Goal: Find specific page/section: Find specific page/section

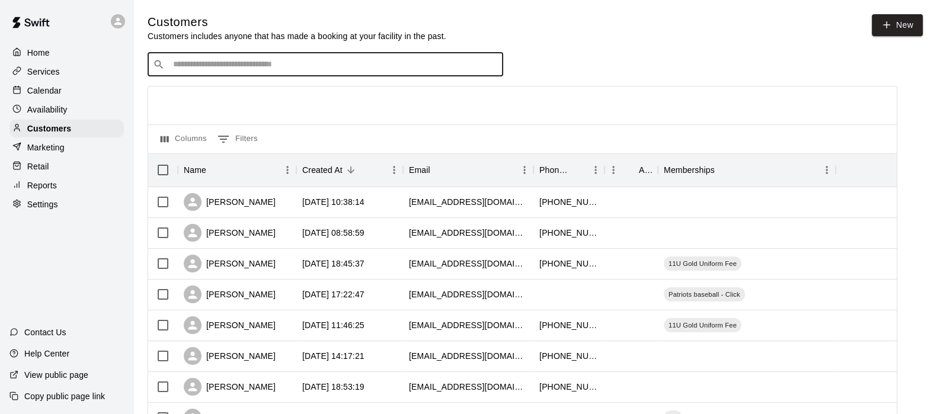
click at [313, 61] on input "Search customers by name or email" at bounding box center [333, 65] width 328 height 12
type input "****"
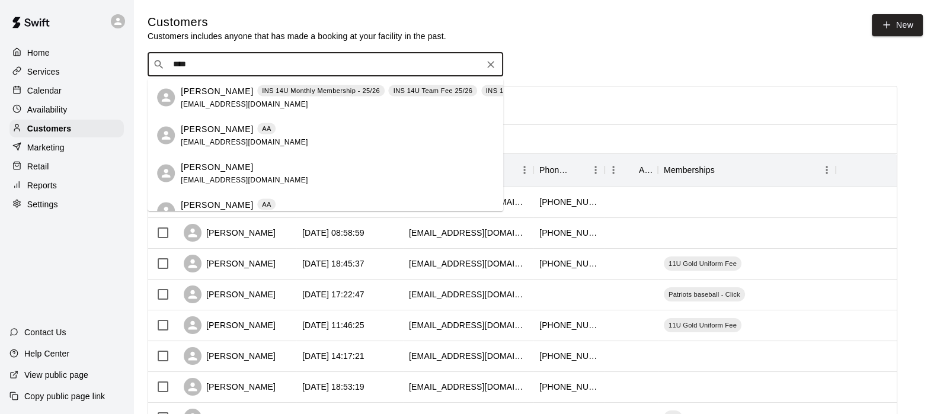
click at [262, 126] on p "AA" at bounding box center [266, 129] width 9 height 10
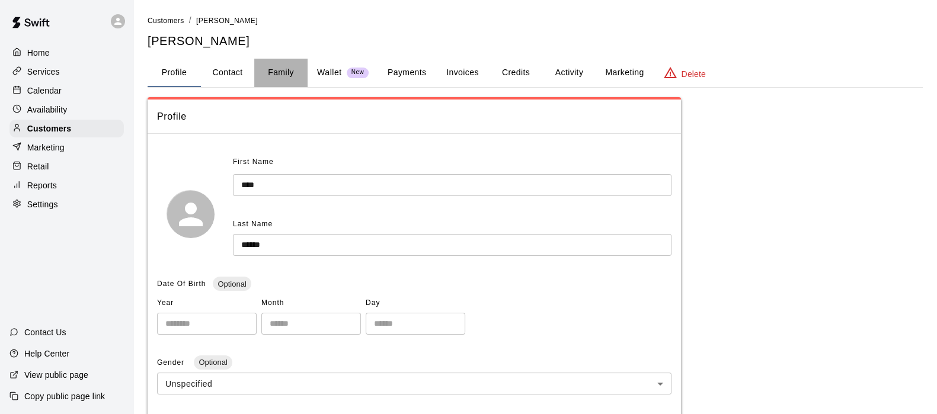
click at [275, 81] on button "Family" at bounding box center [280, 73] width 53 height 28
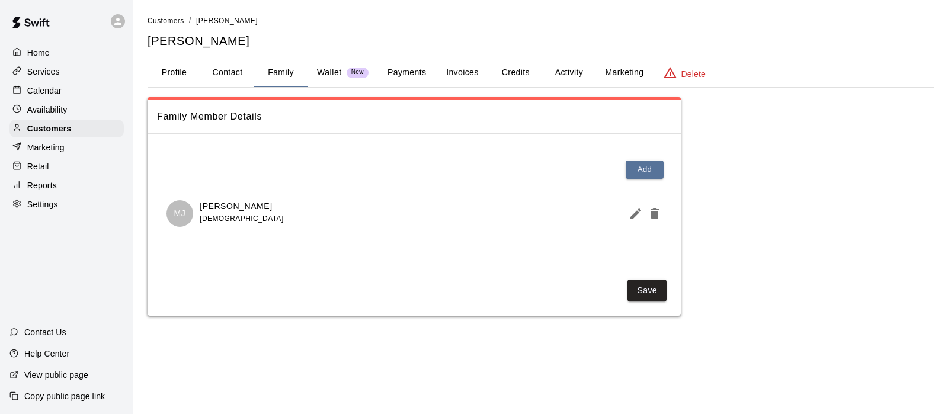
click at [55, 127] on p "Customers" at bounding box center [49, 129] width 44 height 12
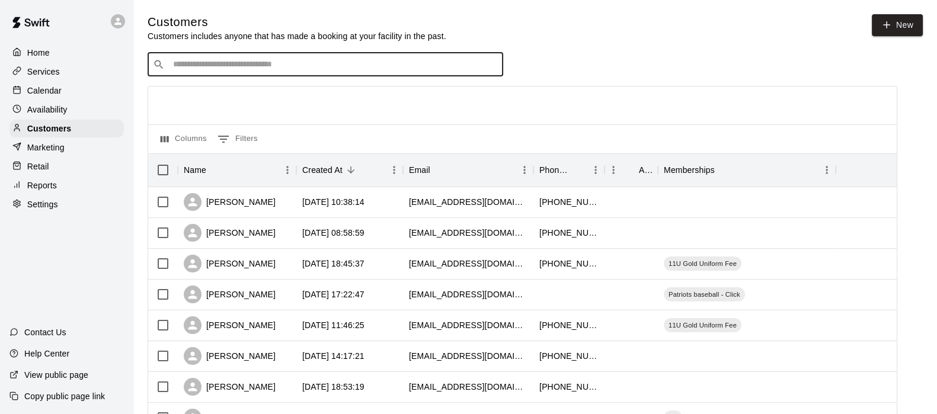
click at [217, 61] on input "Search customers by name or email" at bounding box center [333, 65] width 328 height 12
type input "******"
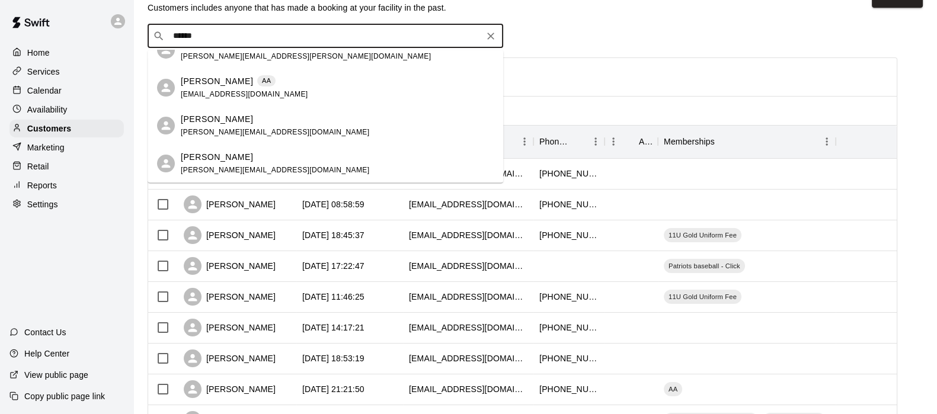
scroll to position [29, 0]
click at [206, 117] on p "[PERSON_NAME]" at bounding box center [217, 119] width 72 height 12
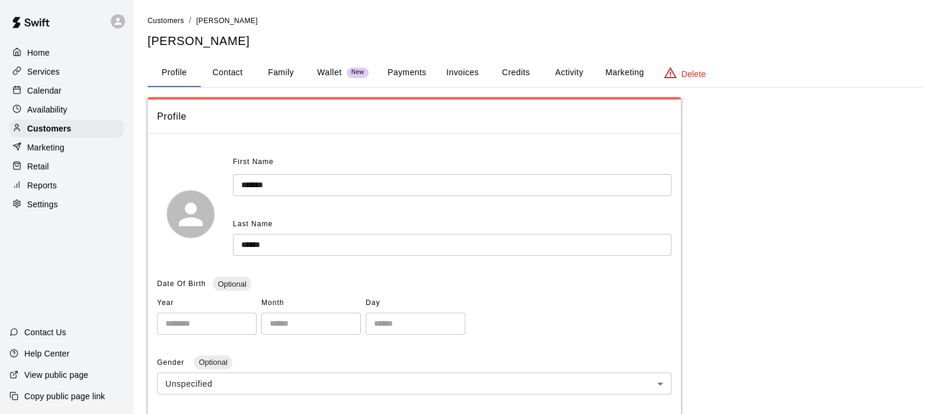
click at [284, 74] on button "Family" at bounding box center [280, 73] width 53 height 28
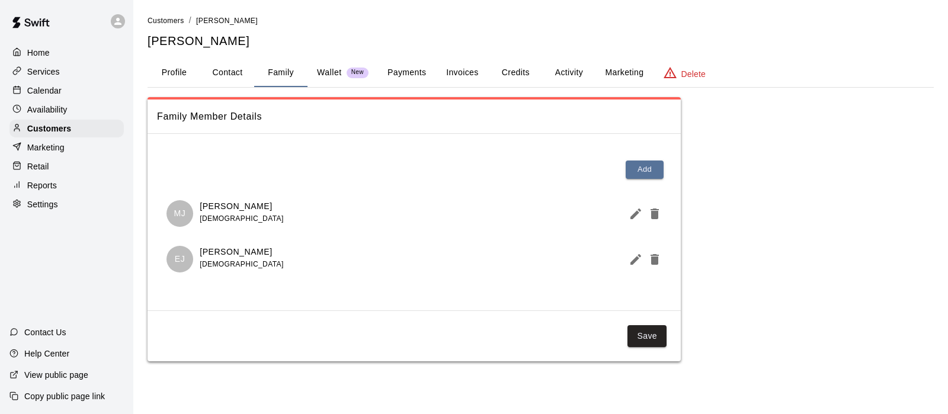
click at [557, 68] on button "Activity" at bounding box center [568, 73] width 53 height 28
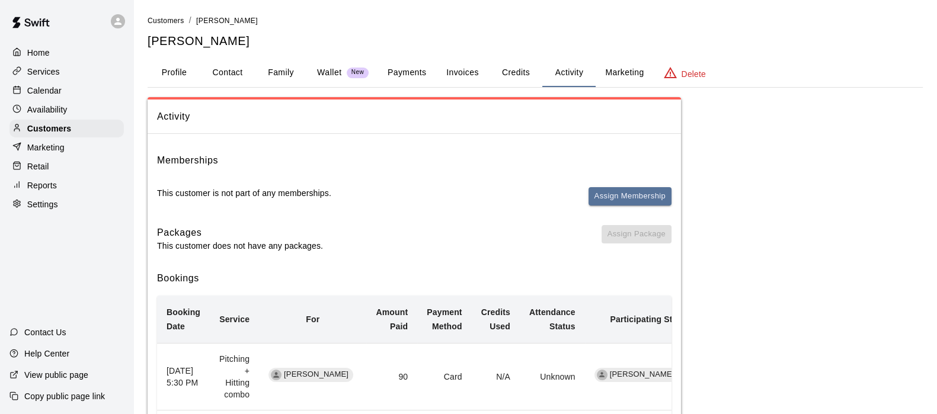
click at [412, 75] on button "Payments" at bounding box center [406, 73] width 57 height 28
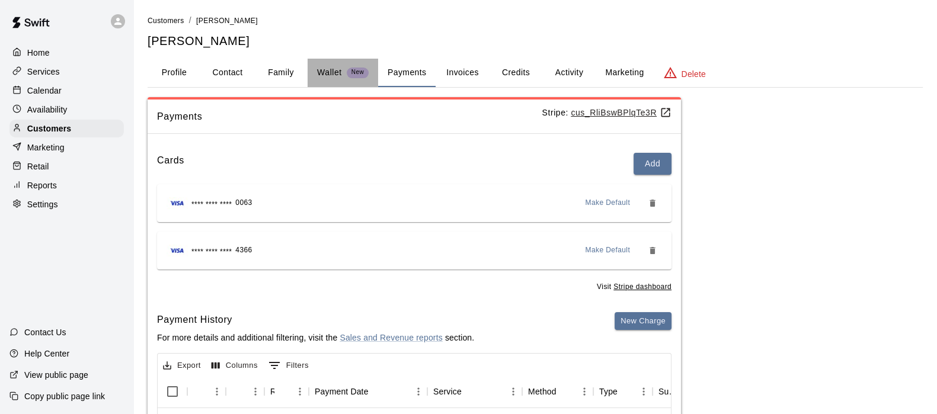
click at [319, 73] on p "Wallet" at bounding box center [329, 72] width 25 height 12
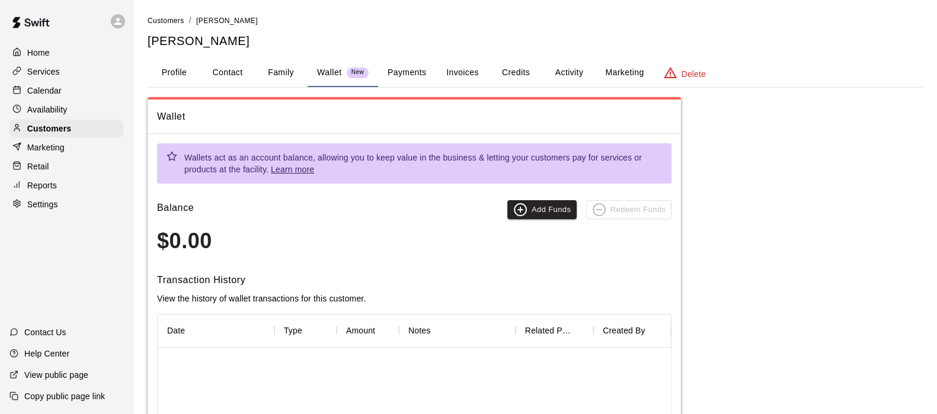
click at [297, 74] on button "Family" at bounding box center [280, 73] width 53 height 28
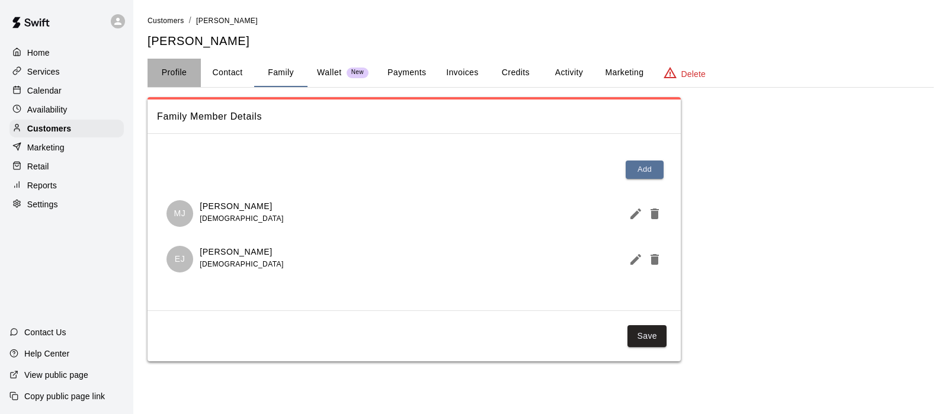
click at [178, 66] on button "Profile" at bounding box center [174, 73] width 53 height 28
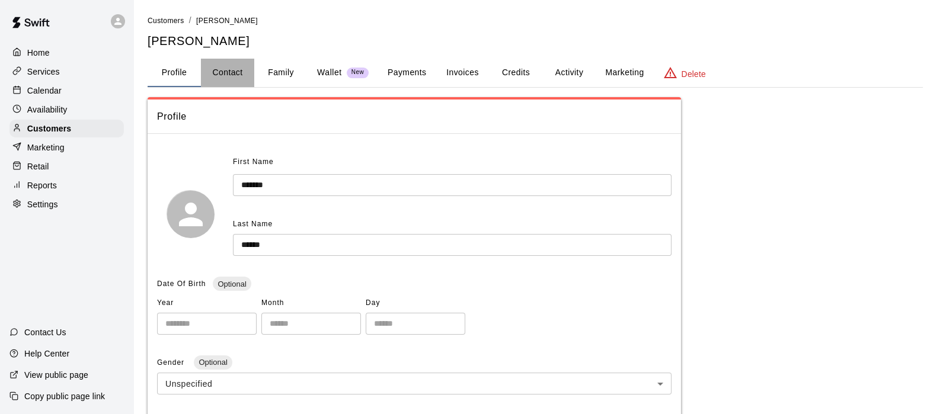
click at [229, 68] on button "Contact" at bounding box center [227, 73] width 53 height 28
select select "**"
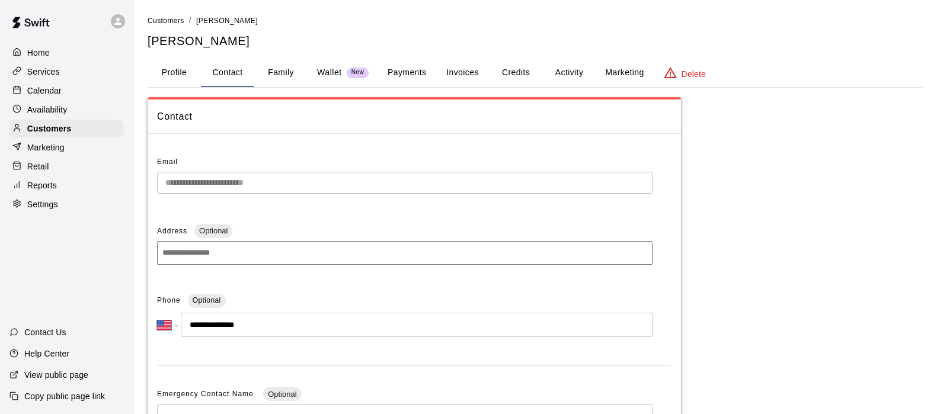
click at [271, 63] on button "Family" at bounding box center [280, 73] width 53 height 28
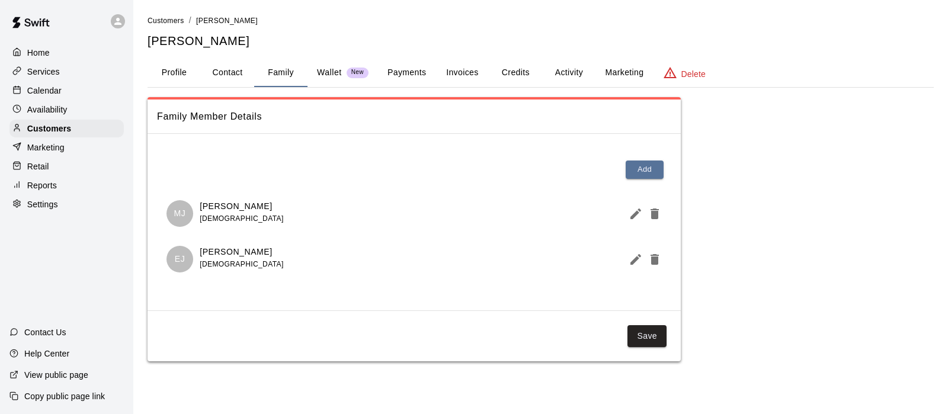
click at [382, 66] on button "Payments" at bounding box center [406, 73] width 57 height 28
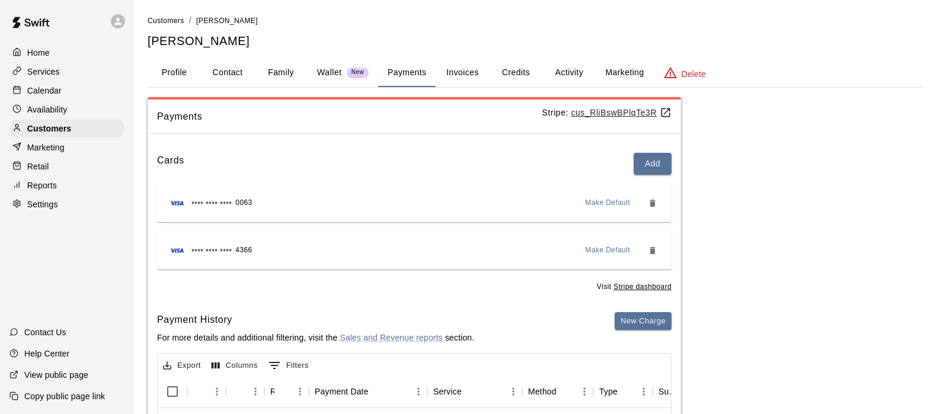
click at [44, 134] on p "Customers" at bounding box center [49, 129] width 44 height 12
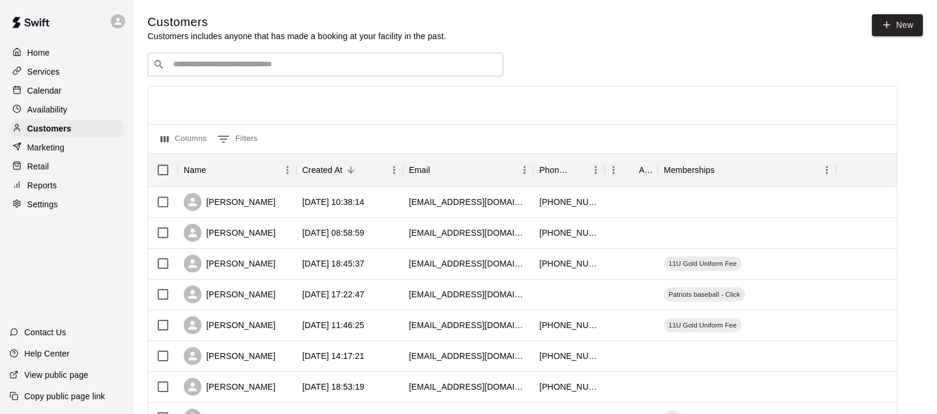
click at [194, 72] on div "​ ​" at bounding box center [325, 65] width 355 height 24
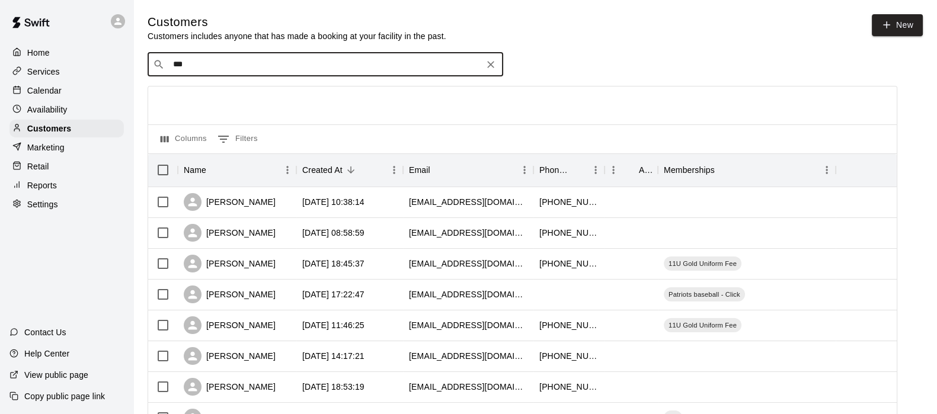
type input "****"
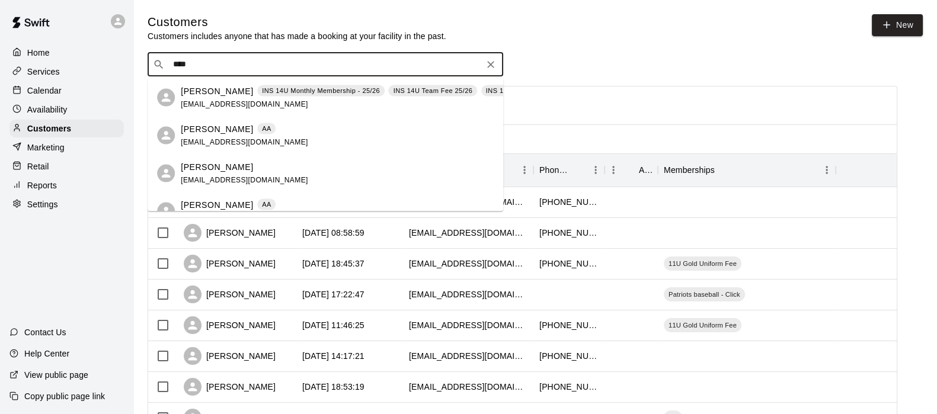
click at [220, 130] on p "[PERSON_NAME]" at bounding box center [217, 129] width 72 height 12
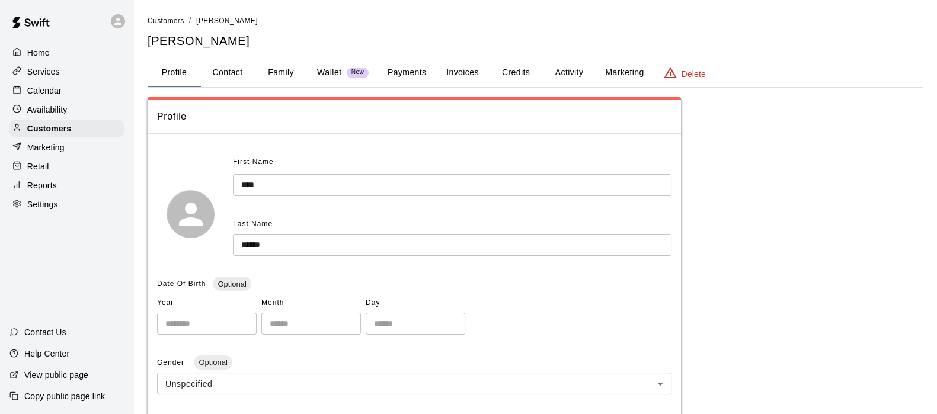
click at [403, 69] on button "Payments" at bounding box center [406, 73] width 57 height 28
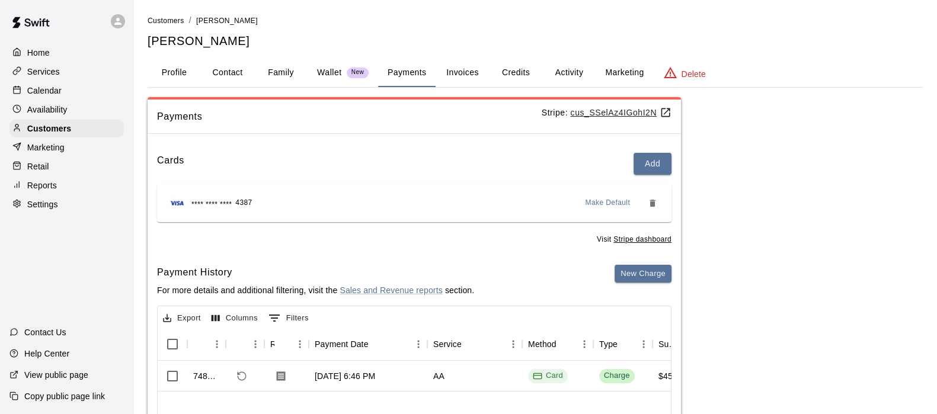
click at [272, 75] on button "Family" at bounding box center [280, 73] width 53 height 28
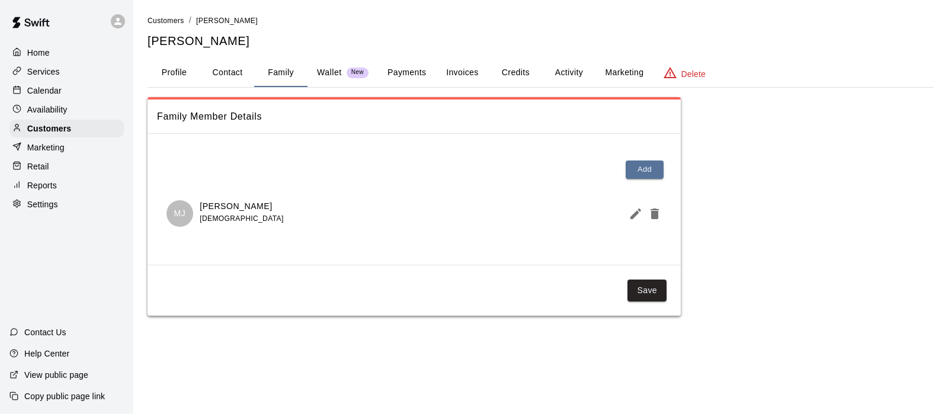
click at [39, 134] on p "Customers" at bounding box center [49, 129] width 44 height 12
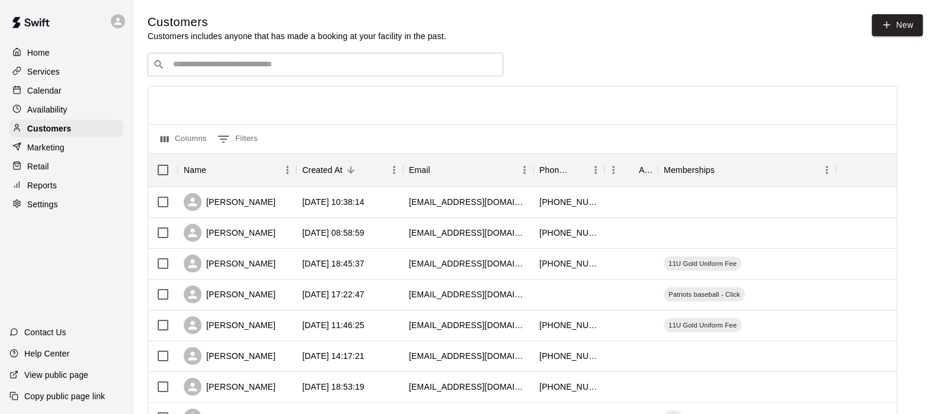
click at [226, 66] on input "Search customers by name or email" at bounding box center [333, 65] width 328 height 12
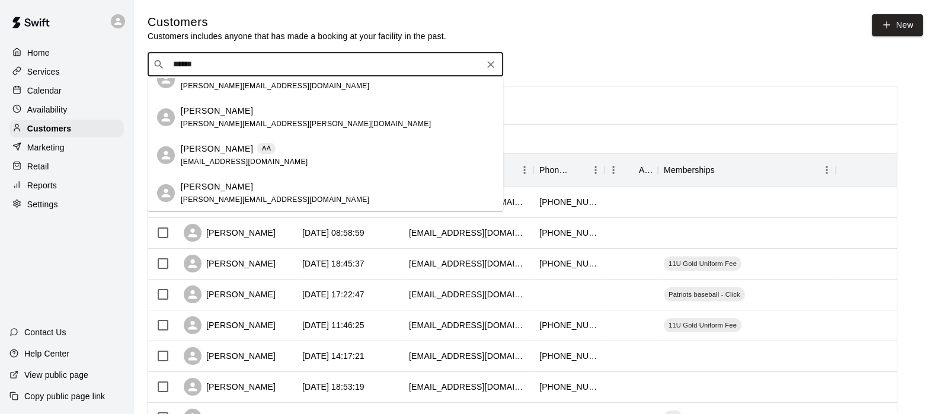
scroll to position [95, 0]
type input "******"
